Goal: Navigation & Orientation: Find specific page/section

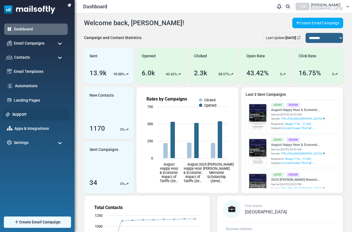
click at [22, 116] on link "Support" at bounding box center [39, 114] width 54 height 6
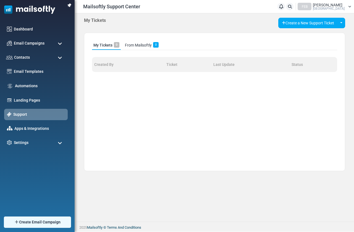
click at [329, 7] on span "[GEOGRAPHIC_DATA]" at bounding box center [329, 8] width 32 height 3
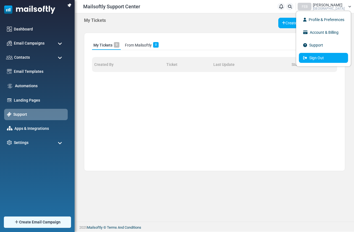
click at [324, 59] on link "Sign Out" at bounding box center [323, 58] width 49 height 10
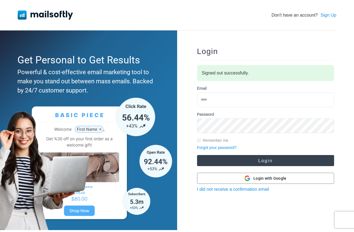
type input "**********"
click at [225, 160] on button "Login" at bounding box center [265, 160] width 137 height 11
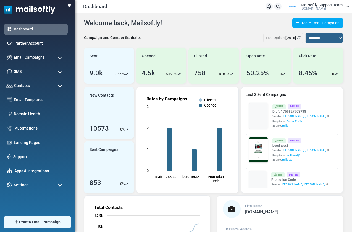
click at [20, 156] on link "Support" at bounding box center [39, 157] width 52 height 6
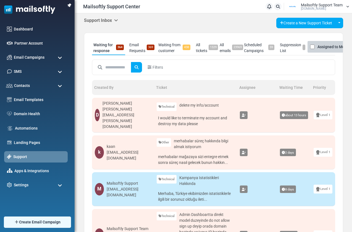
click at [118, 20] on icon at bounding box center [116, 20] width 4 height 4
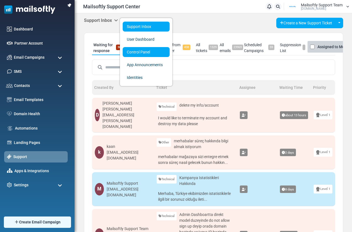
click at [129, 52] on link "Control Panel" at bounding box center [146, 52] width 47 height 10
